Goal: Transaction & Acquisition: Book appointment/travel/reservation

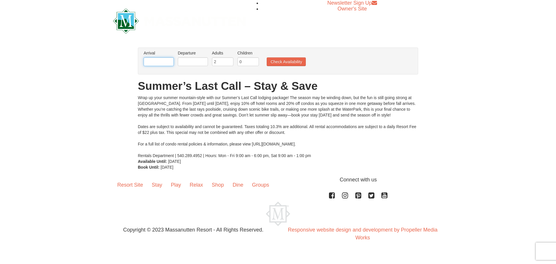
click at [158, 64] on input "text" at bounding box center [159, 61] width 30 height 9
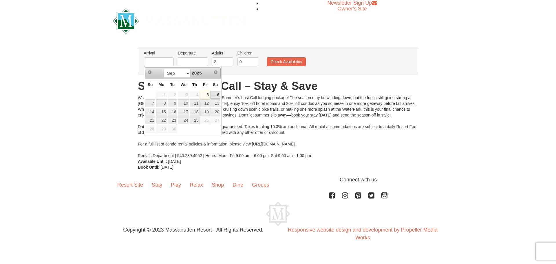
click at [217, 96] on link "6" at bounding box center [215, 95] width 10 height 8
type input "[DATE]"
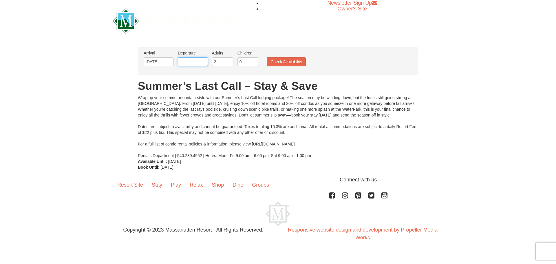
click at [198, 63] on input "text" at bounding box center [193, 61] width 30 height 9
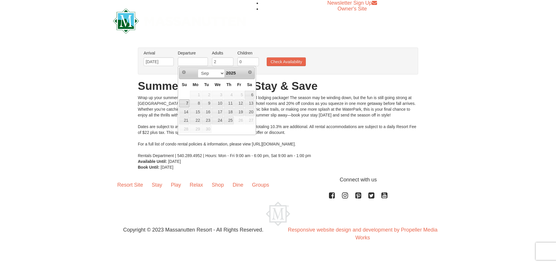
click at [188, 100] on link "7" at bounding box center [184, 103] width 10 height 8
type input "[DATE]"
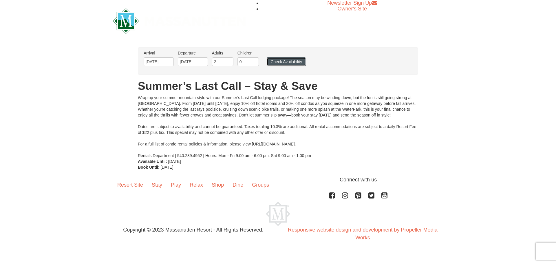
click at [273, 64] on button "Check Availability" at bounding box center [286, 61] width 39 height 9
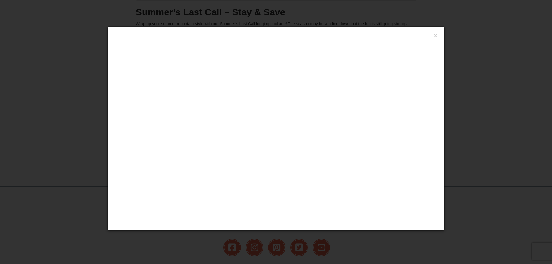
scroll to position [121, 0]
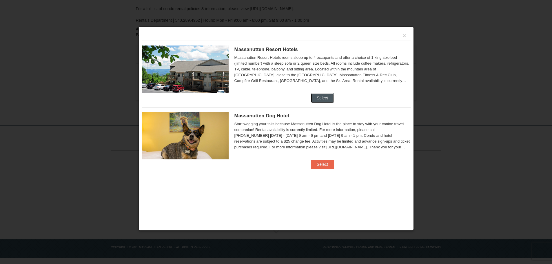
click at [321, 98] on button "Select" at bounding box center [322, 97] width 23 height 9
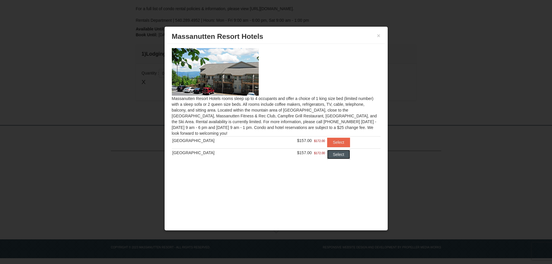
click at [343, 153] on button "Select" at bounding box center [338, 154] width 23 height 9
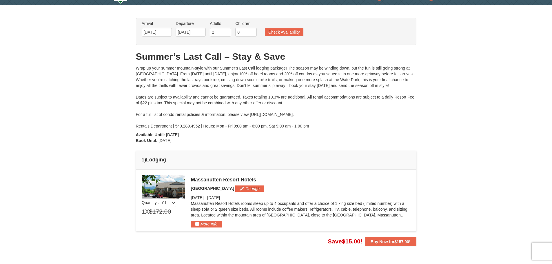
scroll to position [5, 0]
